Goal: Task Accomplishment & Management: Use online tool/utility

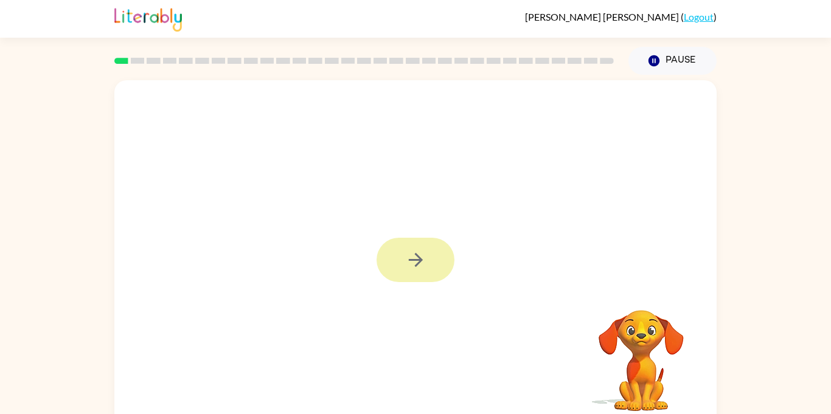
click at [420, 254] on icon "button" at bounding box center [415, 259] width 21 height 21
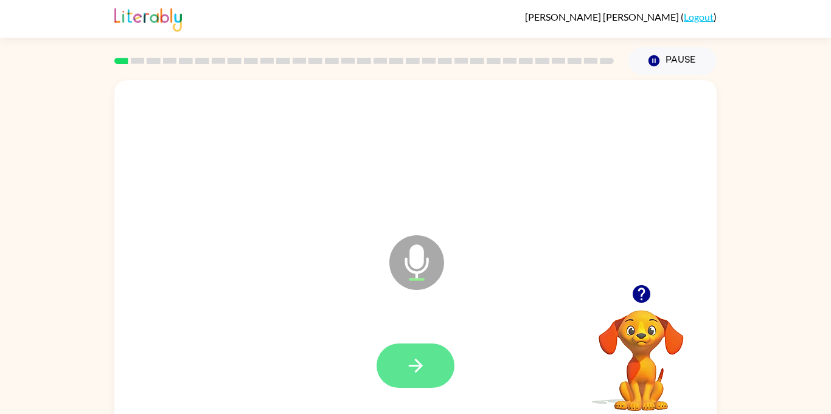
click at [422, 361] on icon "button" at bounding box center [415, 365] width 21 height 21
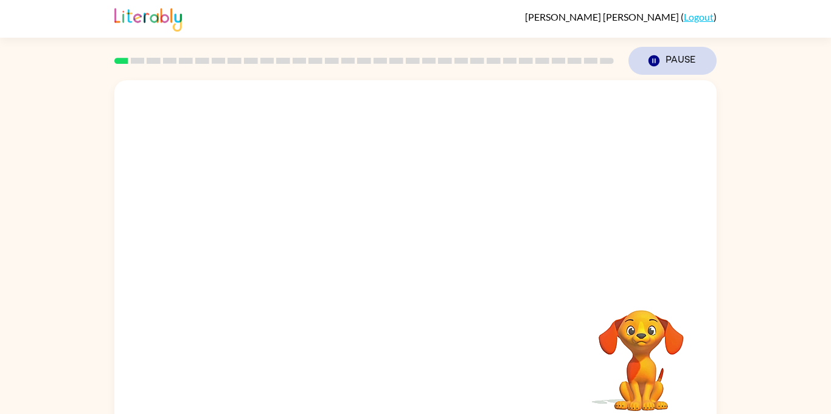
click at [674, 61] on button "Pause Pause" at bounding box center [672, 61] width 88 height 28
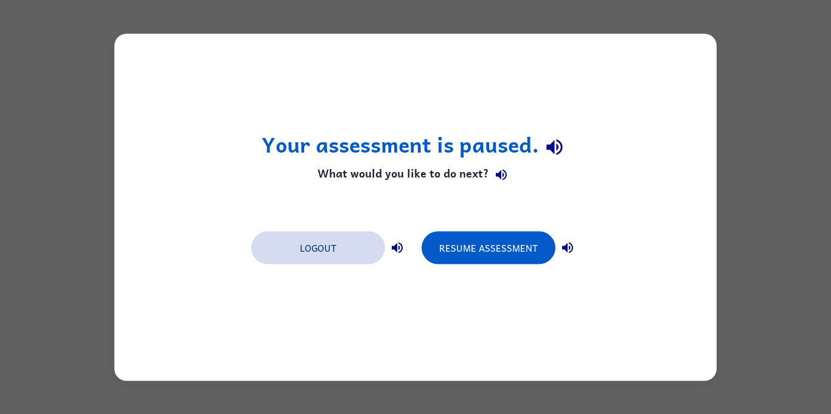
click at [331, 249] on button "Logout" at bounding box center [318, 247] width 134 height 33
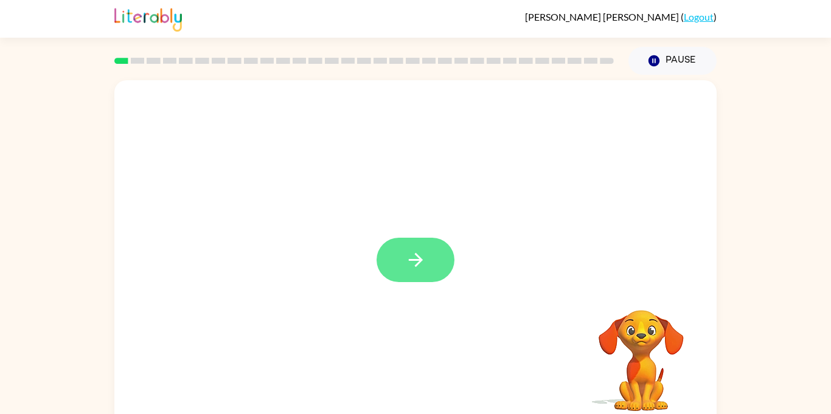
click at [423, 238] on button "button" at bounding box center [415, 260] width 78 height 44
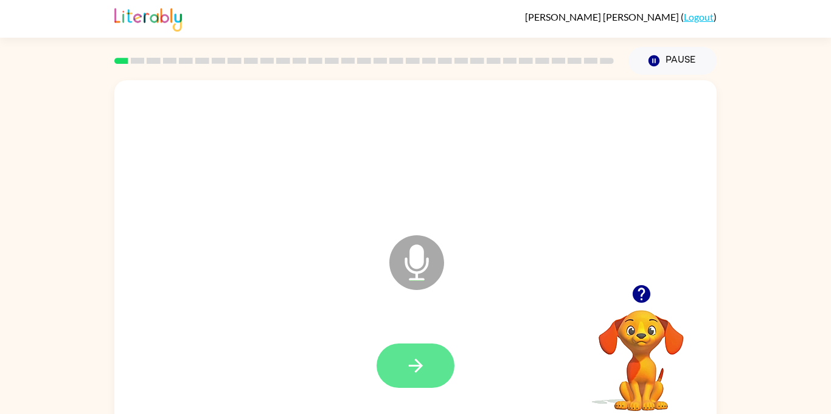
click at [431, 381] on button "button" at bounding box center [415, 366] width 78 height 44
click at [418, 375] on icon "button" at bounding box center [415, 365] width 21 height 21
click at [416, 376] on button "button" at bounding box center [415, 366] width 78 height 44
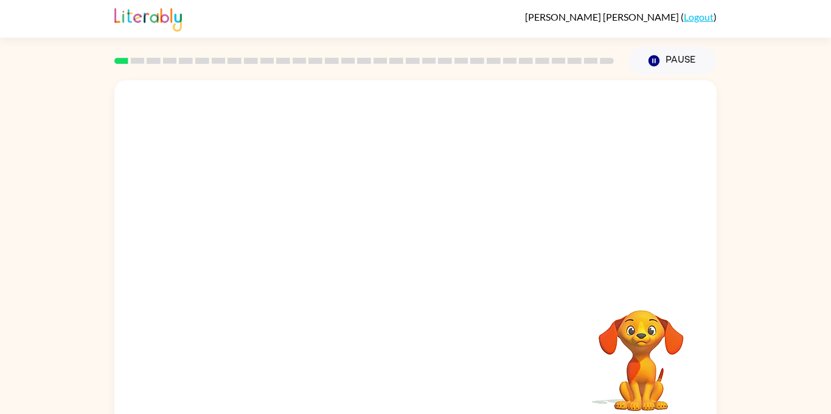
scroll to position [13, 0]
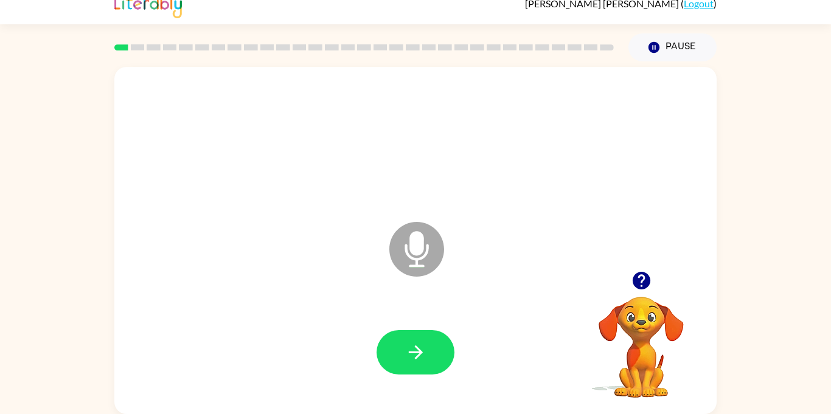
click at [428, 390] on div at bounding box center [415, 353] width 578 height 100
click at [446, 354] on button "button" at bounding box center [415, 352] width 78 height 44
click at [400, 351] on button "button" at bounding box center [415, 352] width 78 height 44
click at [398, 344] on button "button" at bounding box center [415, 352] width 78 height 44
click at [412, 346] on icon "button" at bounding box center [415, 352] width 21 height 21
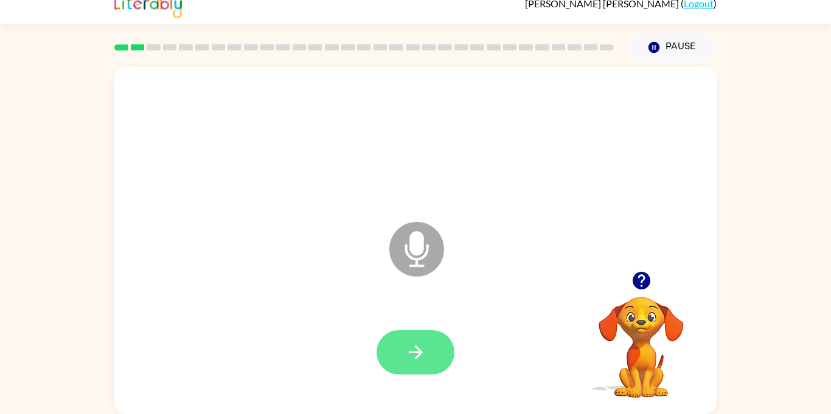
click at [417, 348] on icon "button" at bounding box center [415, 352] width 14 height 14
click at [415, 352] on icon "button" at bounding box center [415, 352] width 14 height 14
click at [389, 337] on button "button" at bounding box center [415, 352] width 78 height 44
click at [415, 368] on button "button" at bounding box center [415, 352] width 78 height 44
click at [418, 339] on button "button" at bounding box center [415, 352] width 78 height 44
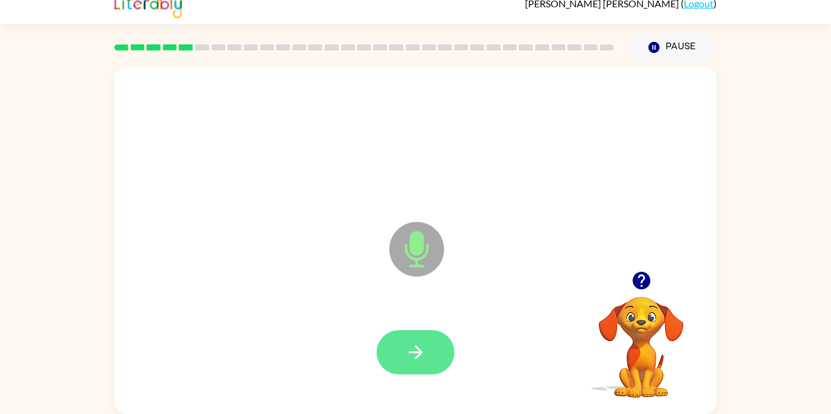
click at [416, 352] on icon "button" at bounding box center [415, 352] width 14 height 14
click at [426, 340] on button "button" at bounding box center [415, 352] width 78 height 44
click at [418, 333] on button "button" at bounding box center [415, 352] width 78 height 44
click at [409, 344] on icon "button" at bounding box center [415, 352] width 21 height 21
click at [424, 345] on icon "button" at bounding box center [415, 352] width 21 height 21
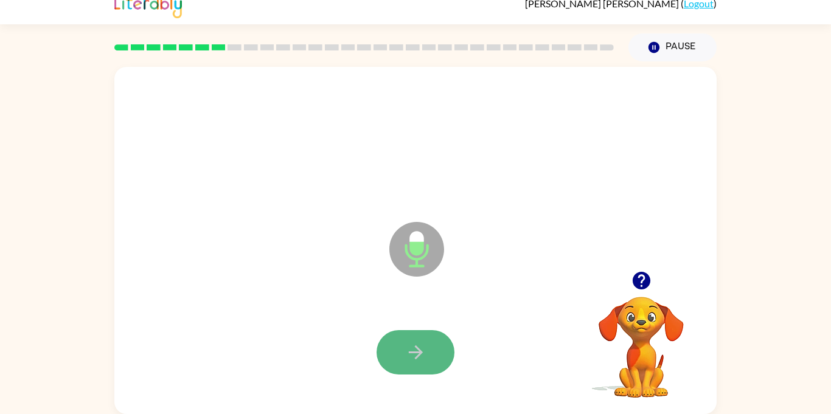
click at [406, 346] on icon "button" at bounding box center [415, 352] width 21 height 21
click at [402, 356] on div at bounding box center [415, 352] width 78 height 44
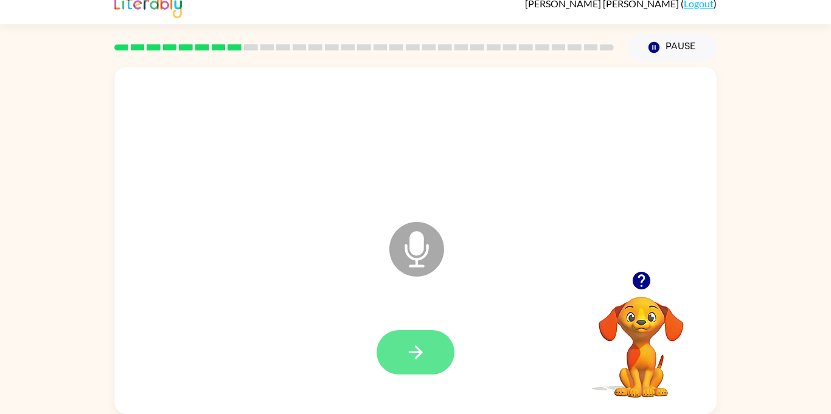
click at [416, 337] on button "button" at bounding box center [415, 352] width 78 height 44
click at [416, 353] on icon "button" at bounding box center [415, 352] width 14 height 14
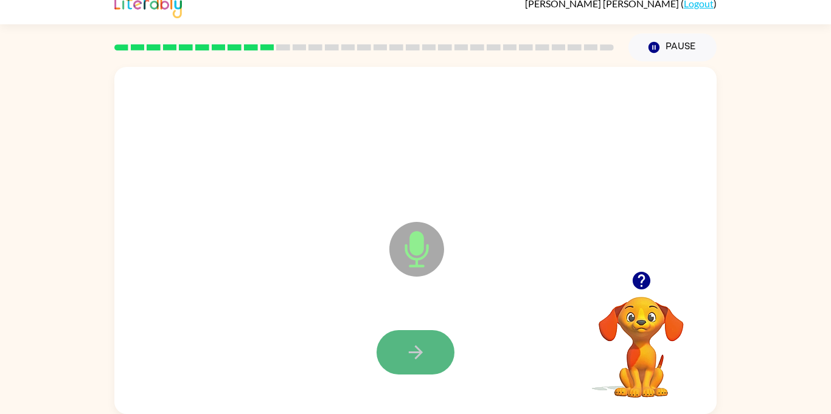
click at [425, 362] on icon "button" at bounding box center [415, 352] width 21 height 21
click at [426, 339] on button "button" at bounding box center [415, 352] width 78 height 44
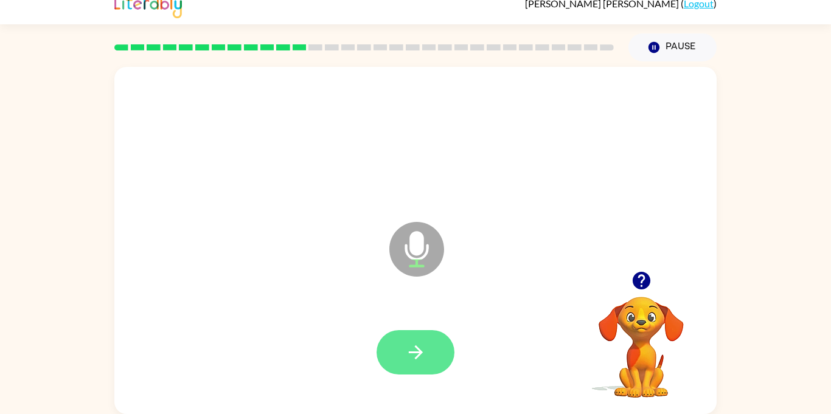
click at [416, 349] on icon "button" at bounding box center [415, 352] width 21 height 21
click at [407, 336] on button "button" at bounding box center [415, 352] width 78 height 44
click at [415, 357] on icon "button" at bounding box center [415, 352] width 21 height 21
click at [410, 338] on button "button" at bounding box center [415, 352] width 78 height 44
click at [398, 338] on button "button" at bounding box center [415, 352] width 78 height 44
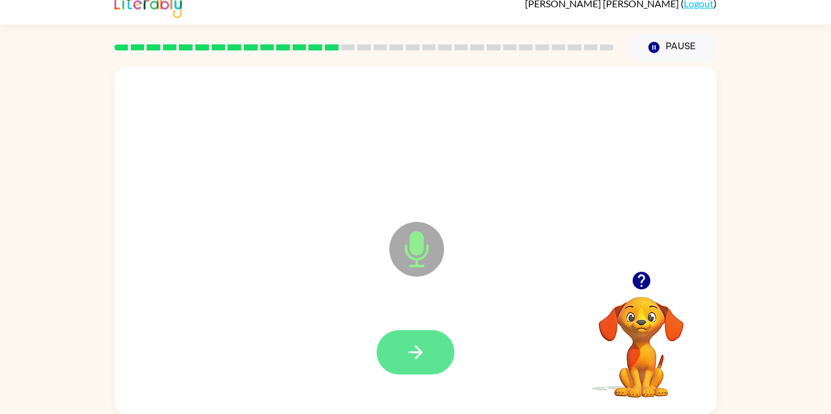
click at [415, 352] on icon "button" at bounding box center [415, 352] width 14 height 14
click at [420, 361] on icon "button" at bounding box center [415, 352] width 21 height 21
click at [405, 334] on button "button" at bounding box center [415, 352] width 78 height 44
click at [434, 349] on button "button" at bounding box center [415, 352] width 78 height 44
click at [432, 353] on button "button" at bounding box center [415, 352] width 78 height 44
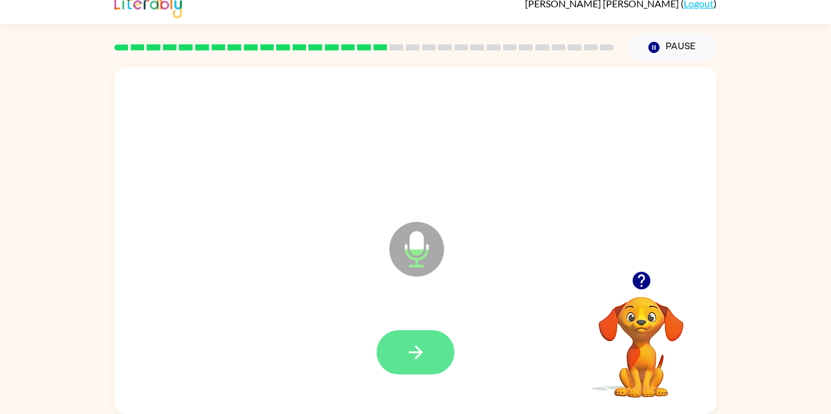
click at [401, 345] on button "button" at bounding box center [415, 352] width 78 height 44
click at [426, 342] on icon "button" at bounding box center [415, 352] width 21 height 21
click at [410, 347] on icon "button" at bounding box center [415, 352] width 21 height 21
click at [428, 353] on button "button" at bounding box center [415, 352] width 78 height 44
click at [418, 358] on icon "button" at bounding box center [415, 352] width 21 height 21
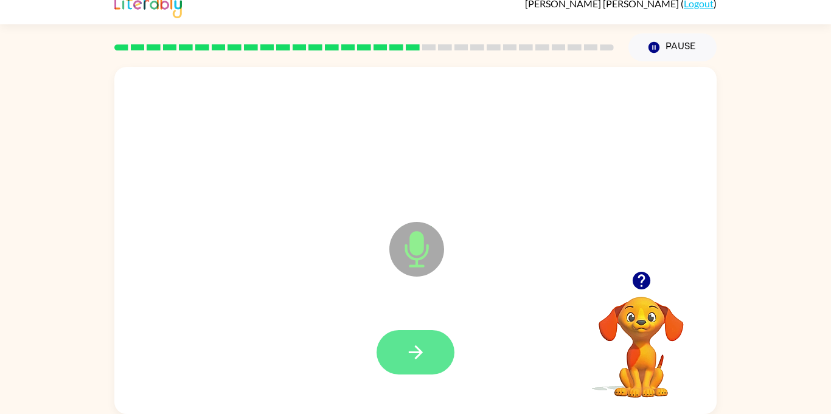
click at [416, 342] on icon "button" at bounding box center [415, 352] width 21 height 21
click at [419, 343] on icon "button" at bounding box center [415, 352] width 21 height 21
click at [414, 360] on icon "button" at bounding box center [415, 352] width 21 height 21
click at [428, 358] on button "button" at bounding box center [415, 352] width 78 height 44
click at [400, 345] on button "button" at bounding box center [415, 352] width 78 height 44
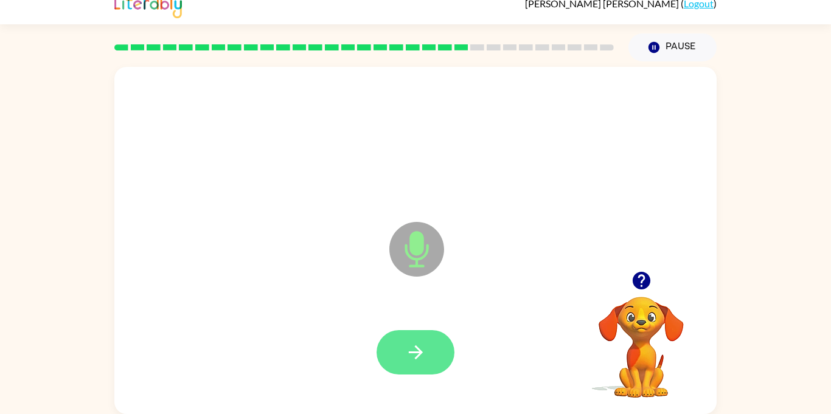
click at [424, 369] on button "button" at bounding box center [415, 352] width 78 height 44
click at [409, 342] on icon "button" at bounding box center [415, 352] width 21 height 21
click at [410, 359] on icon "button" at bounding box center [415, 352] width 21 height 21
click at [415, 352] on icon "button" at bounding box center [415, 352] width 14 height 14
click at [423, 354] on icon "button" at bounding box center [415, 352] width 21 height 21
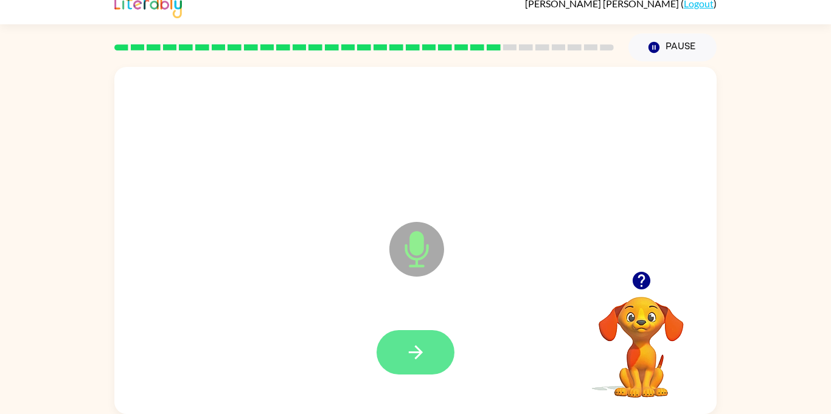
click at [421, 340] on button "button" at bounding box center [415, 352] width 78 height 44
click at [414, 340] on button "button" at bounding box center [415, 352] width 78 height 44
click at [406, 344] on icon "button" at bounding box center [415, 352] width 21 height 21
click at [418, 352] on icon "button" at bounding box center [415, 352] width 14 height 14
click at [412, 345] on icon "button" at bounding box center [415, 352] width 21 height 21
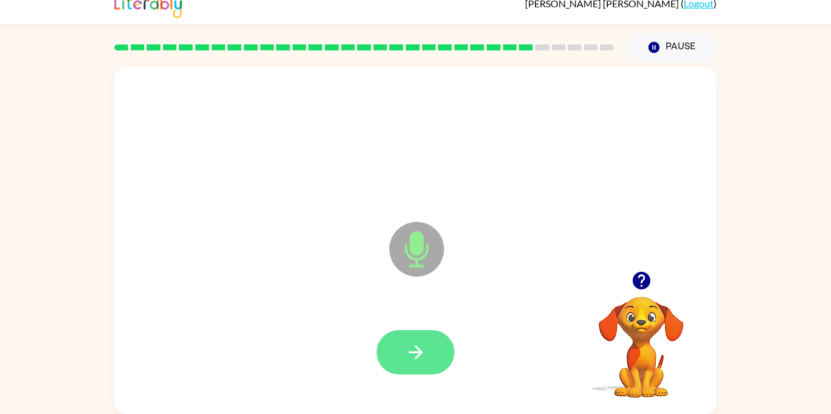
click at [419, 334] on button "button" at bounding box center [415, 352] width 78 height 44
click at [399, 355] on button "button" at bounding box center [415, 352] width 78 height 44
click at [643, 283] on icon "button" at bounding box center [641, 281] width 18 height 18
click at [423, 330] on button "button" at bounding box center [415, 352] width 78 height 44
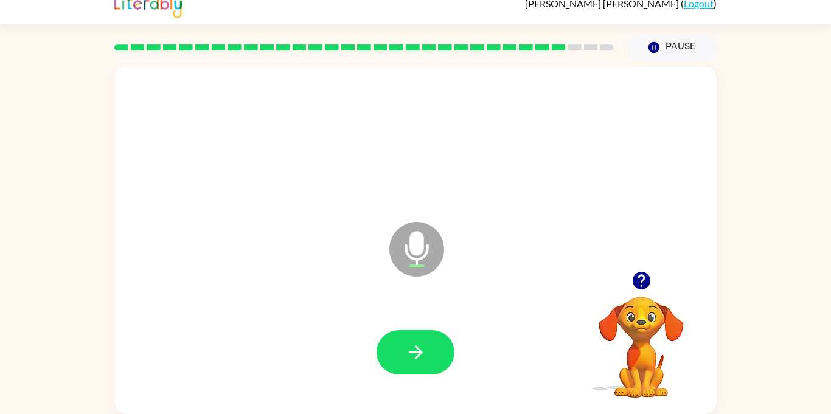
click at [634, 283] on icon "button" at bounding box center [641, 281] width 18 height 18
click at [427, 347] on button "button" at bounding box center [415, 352] width 78 height 44
click at [638, 269] on button "button" at bounding box center [641, 280] width 31 height 31
click at [642, 277] on icon "button" at bounding box center [641, 281] width 18 height 18
click at [414, 348] on icon "button" at bounding box center [415, 352] width 21 height 21
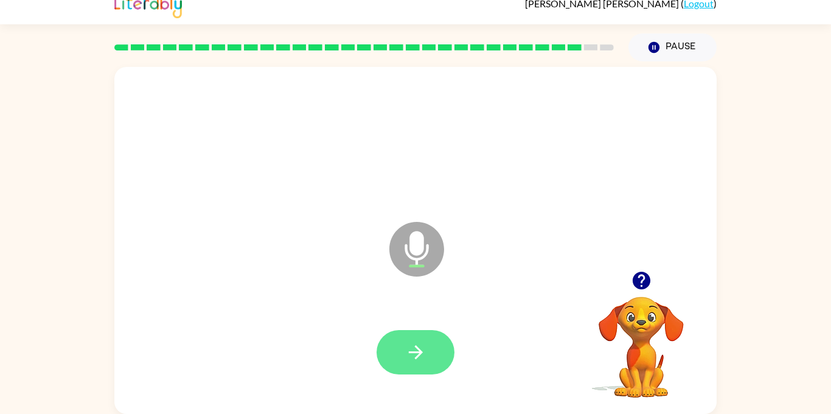
click at [393, 339] on button "button" at bounding box center [415, 352] width 78 height 44
click at [403, 348] on button "button" at bounding box center [415, 352] width 78 height 44
click at [425, 359] on icon "button" at bounding box center [415, 352] width 21 height 21
click at [411, 335] on button "button" at bounding box center [415, 352] width 78 height 44
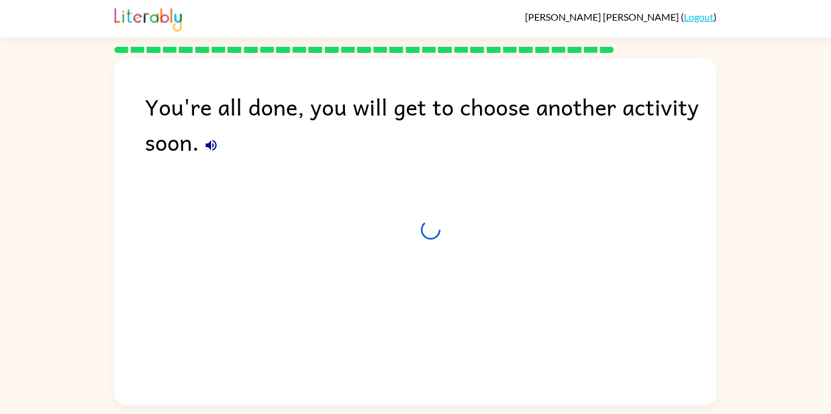
scroll to position [0, 0]
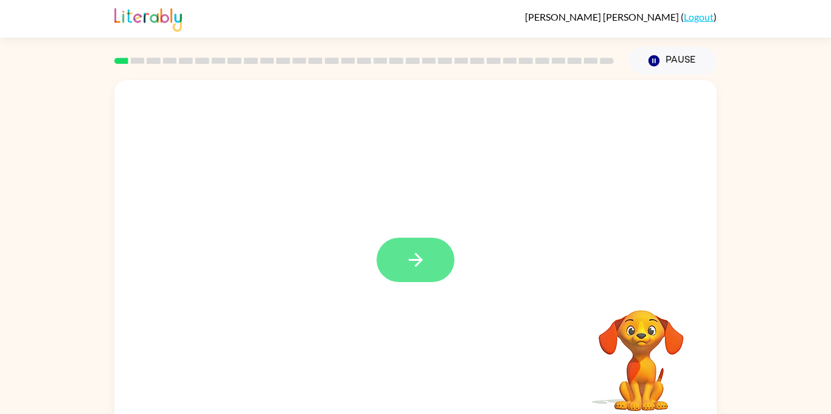
click at [398, 240] on button "button" at bounding box center [415, 260] width 78 height 44
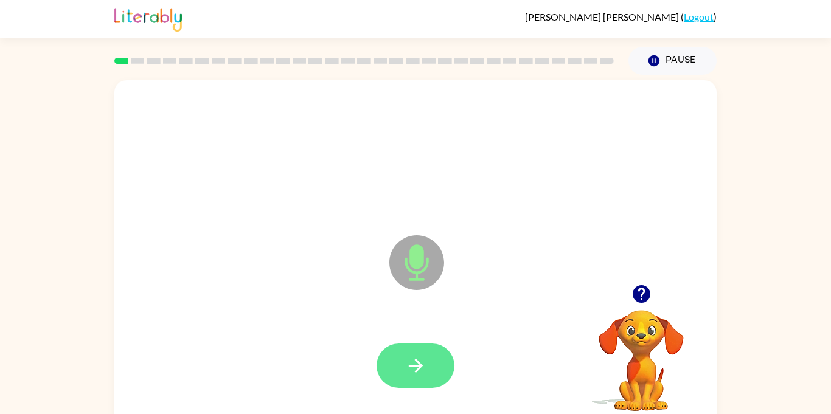
click at [429, 345] on button "button" at bounding box center [415, 366] width 78 height 44
click at [412, 358] on icon "button" at bounding box center [415, 365] width 21 height 21
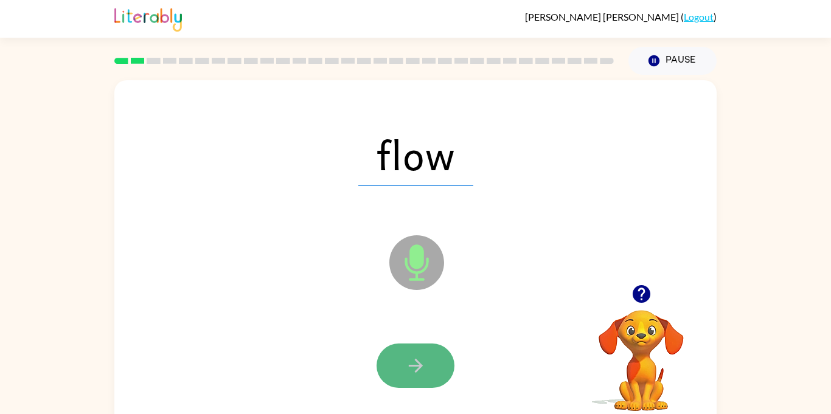
click at [410, 353] on button "button" at bounding box center [415, 366] width 78 height 44
click at [405, 364] on icon "button" at bounding box center [415, 365] width 21 height 21
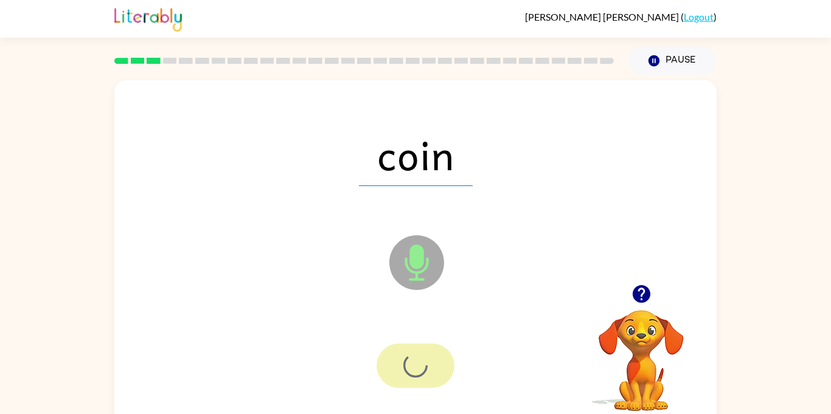
click at [387, 347] on div at bounding box center [415, 366] width 78 height 44
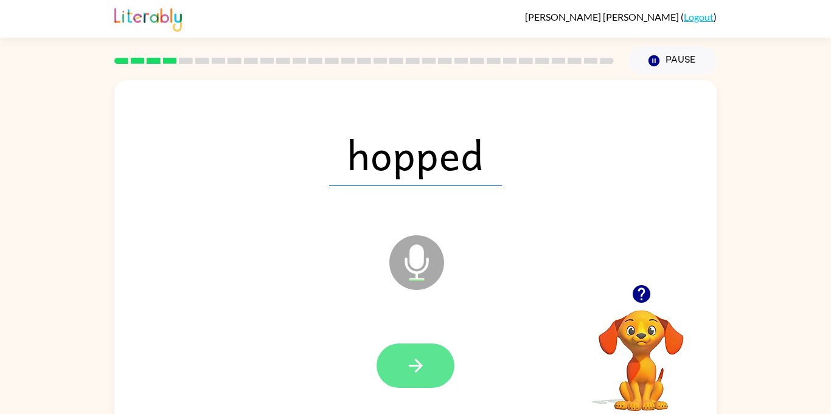
click at [417, 344] on button "button" at bounding box center [415, 366] width 78 height 44
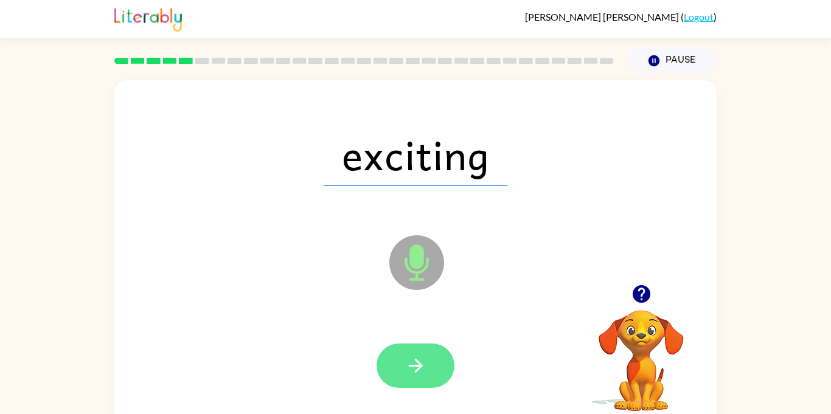
click at [407, 353] on button "button" at bounding box center [415, 366] width 78 height 44
click at [416, 364] on icon "button" at bounding box center [415, 365] width 21 height 21
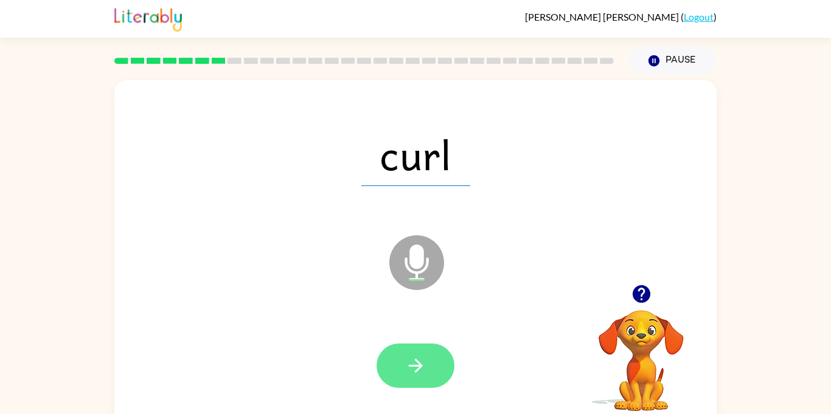
click at [423, 348] on button "button" at bounding box center [415, 366] width 78 height 44
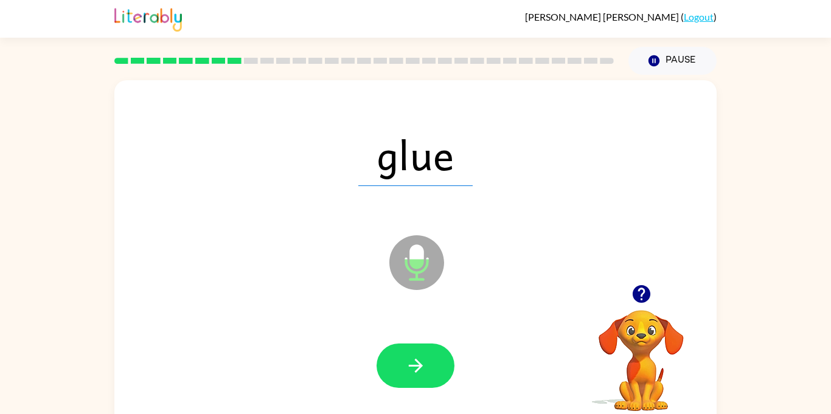
scroll to position [1, 0]
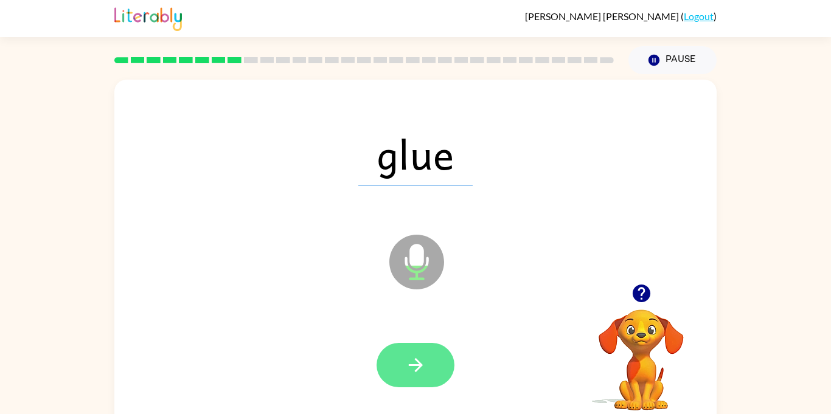
click at [427, 358] on button "button" at bounding box center [415, 365] width 78 height 44
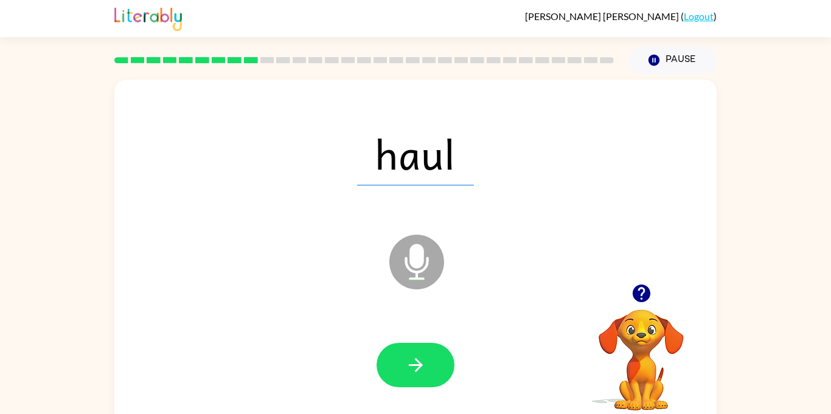
click at [634, 295] on icon "button" at bounding box center [641, 294] width 18 height 18
click at [635, 283] on icon "button" at bounding box center [641, 293] width 21 height 21
click at [401, 364] on button "button" at bounding box center [415, 365] width 78 height 44
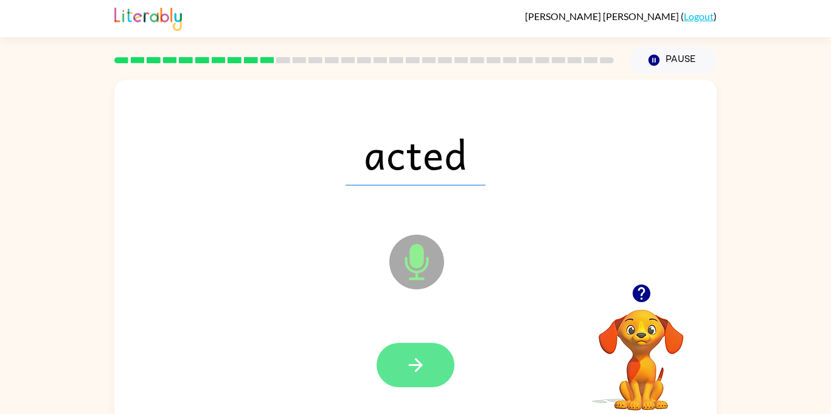
click at [400, 368] on button "button" at bounding box center [415, 365] width 78 height 44
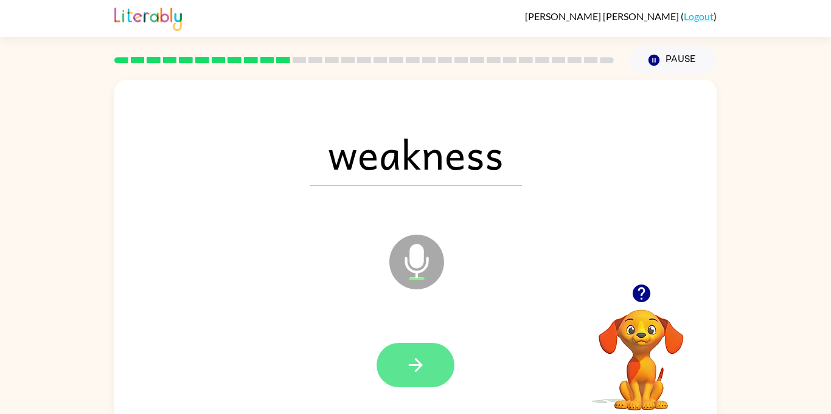
click at [399, 373] on button "button" at bounding box center [415, 365] width 78 height 44
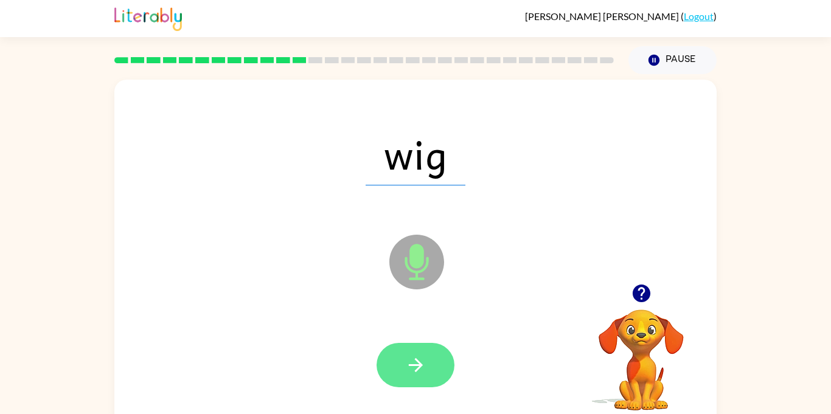
click at [418, 372] on icon "button" at bounding box center [415, 364] width 21 height 21
click at [402, 365] on button "button" at bounding box center [415, 365] width 78 height 44
click at [425, 367] on icon "button" at bounding box center [415, 364] width 21 height 21
click at [393, 360] on button "button" at bounding box center [415, 365] width 78 height 44
click at [424, 348] on button "button" at bounding box center [415, 365] width 78 height 44
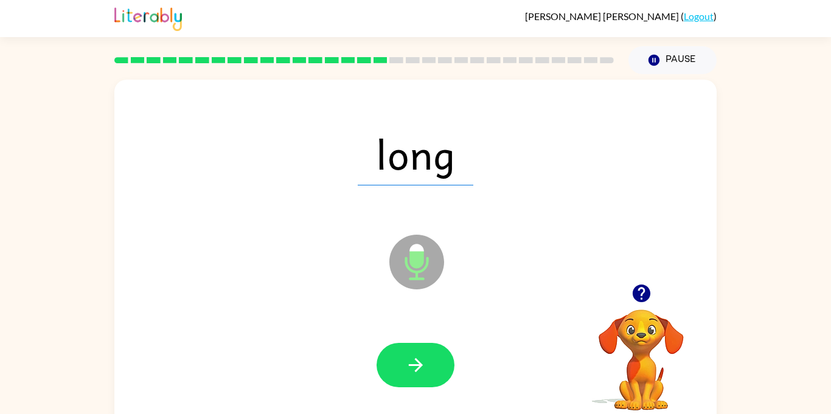
click at [419, 336] on div at bounding box center [415, 366] width 578 height 100
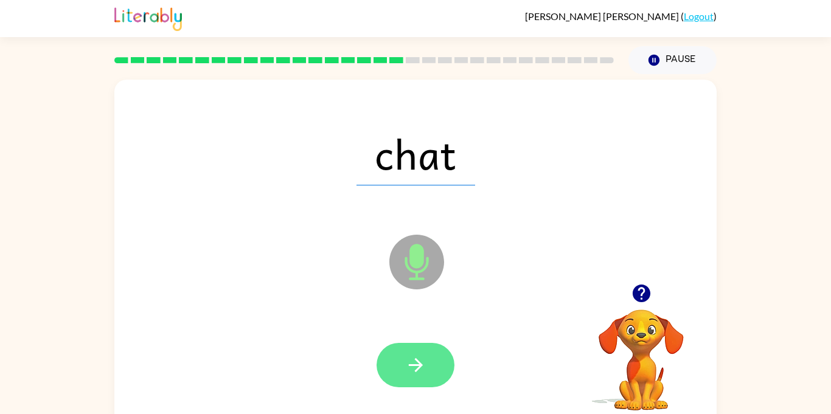
click at [416, 361] on icon "button" at bounding box center [415, 364] width 21 height 21
click at [427, 360] on button "button" at bounding box center [415, 365] width 78 height 44
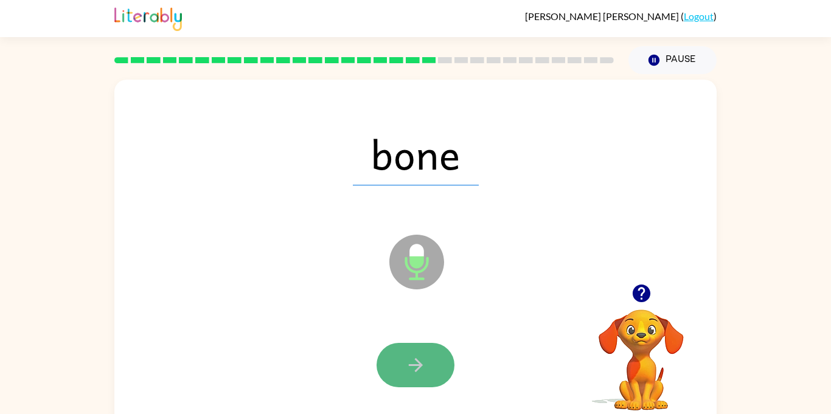
click at [413, 372] on icon "button" at bounding box center [415, 364] width 21 height 21
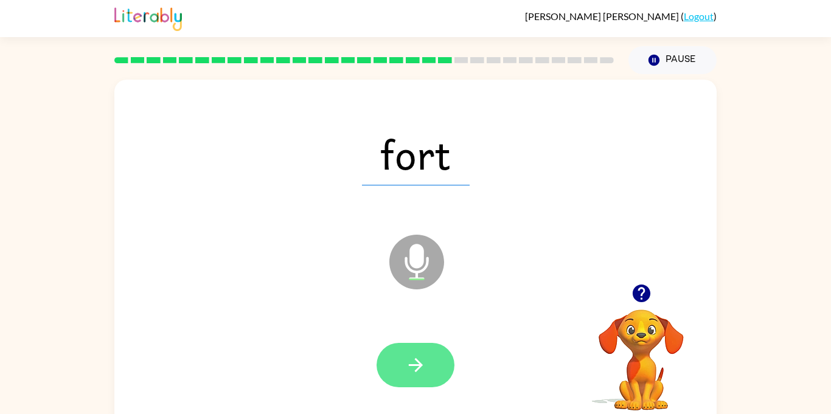
click at [413, 359] on icon "button" at bounding box center [415, 364] width 21 height 21
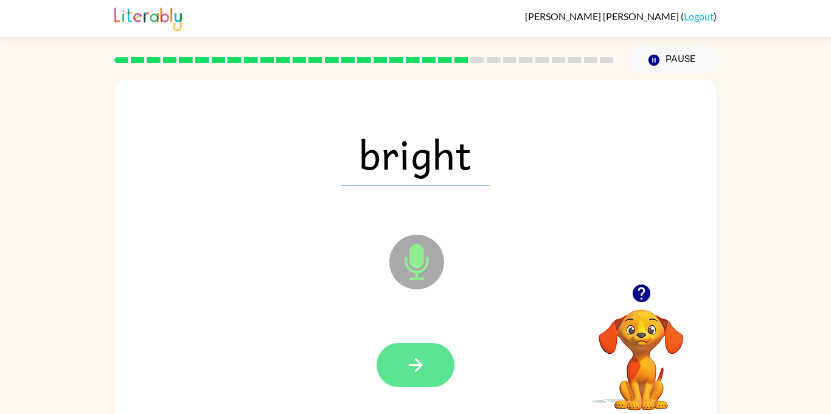
click at [403, 351] on button "button" at bounding box center [415, 365] width 78 height 44
click at [407, 360] on icon "button" at bounding box center [415, 364] width 21 height 21
click at [434, 351] on button "button" at bounding box center [415, 365] width 78 height 44
click at [416, 364] on icon "button" at bounding box center [415, 364] width 21 height 21
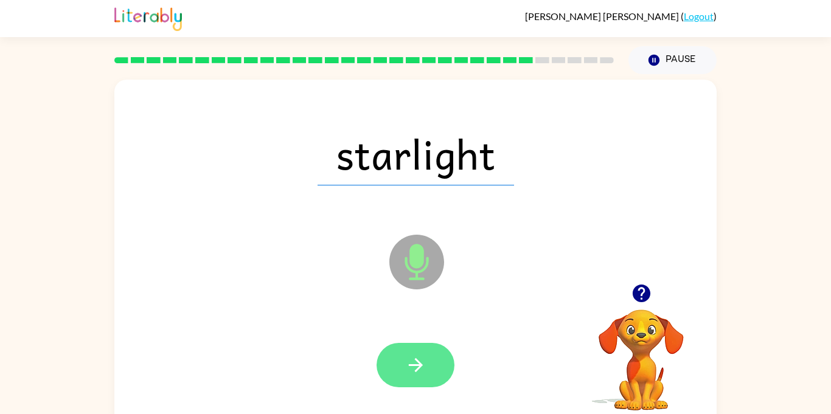
click at [389, 364] on button "button" at bounding box center [415, 365] width 78 height 44
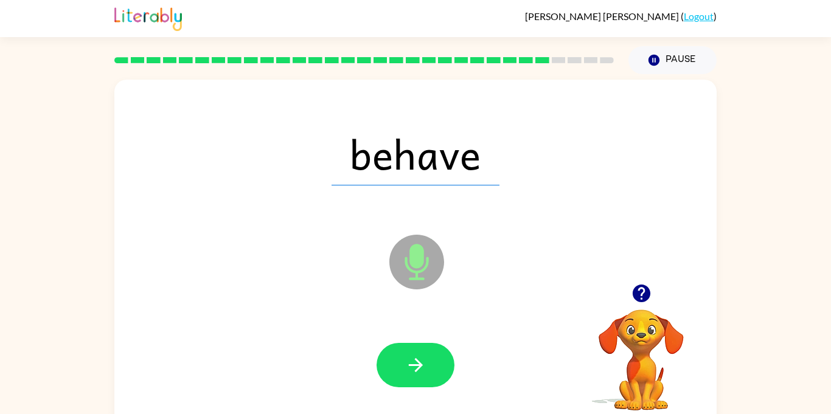
scroll to position [0, 0]
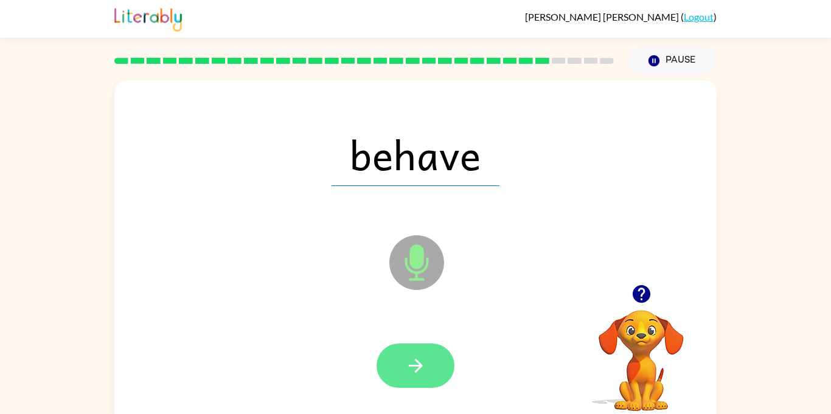
click at [418, 367] on icon "button" at bounding box center [415, 366] width 14 height 14
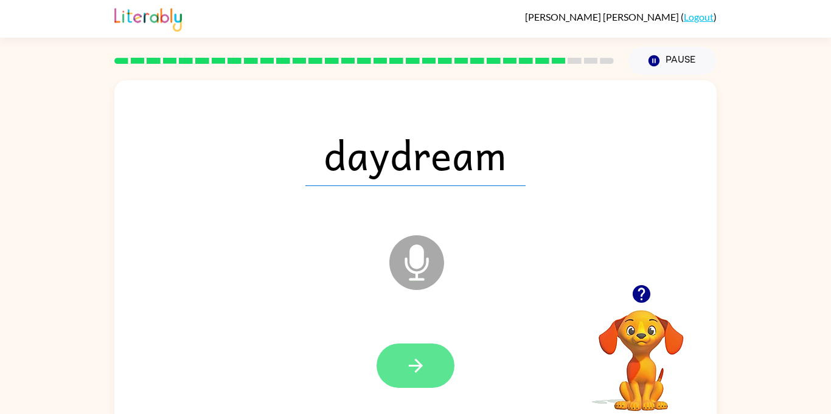
click at [398, 354] on button "button" at bounding box center [415, 366] width 78 height 44
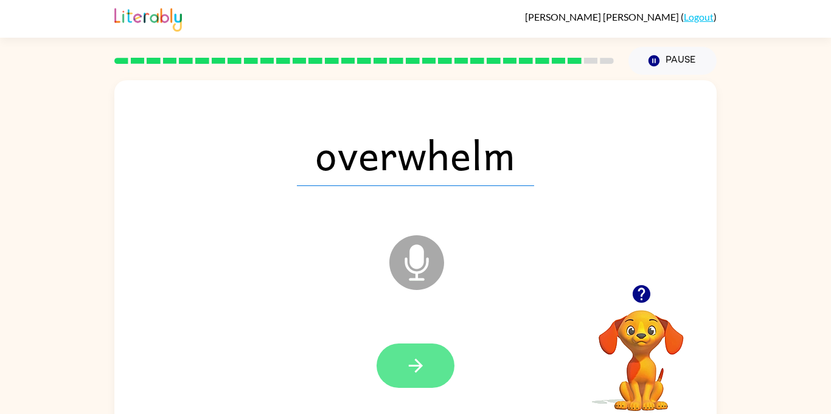
click at [416, 344] on button "button" at bounding box center [415, 366] width 78 height 44
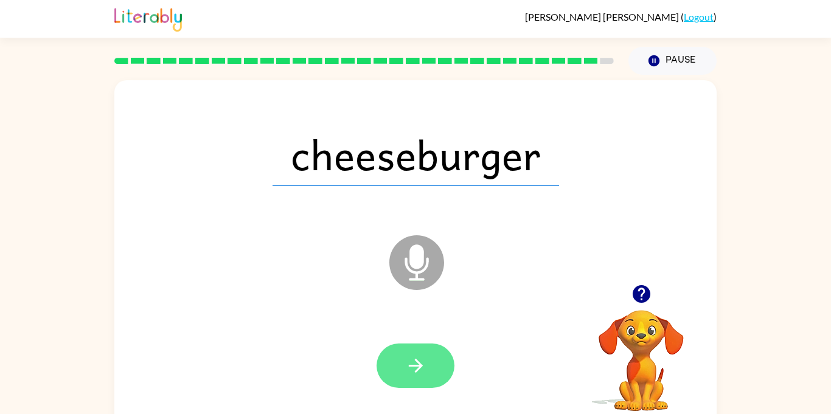
click at [410, 372] on icon "button" at bounding box center [415, 365] width 21 height 21
